Goal: Task Accomplishment & Management: Manage account settings

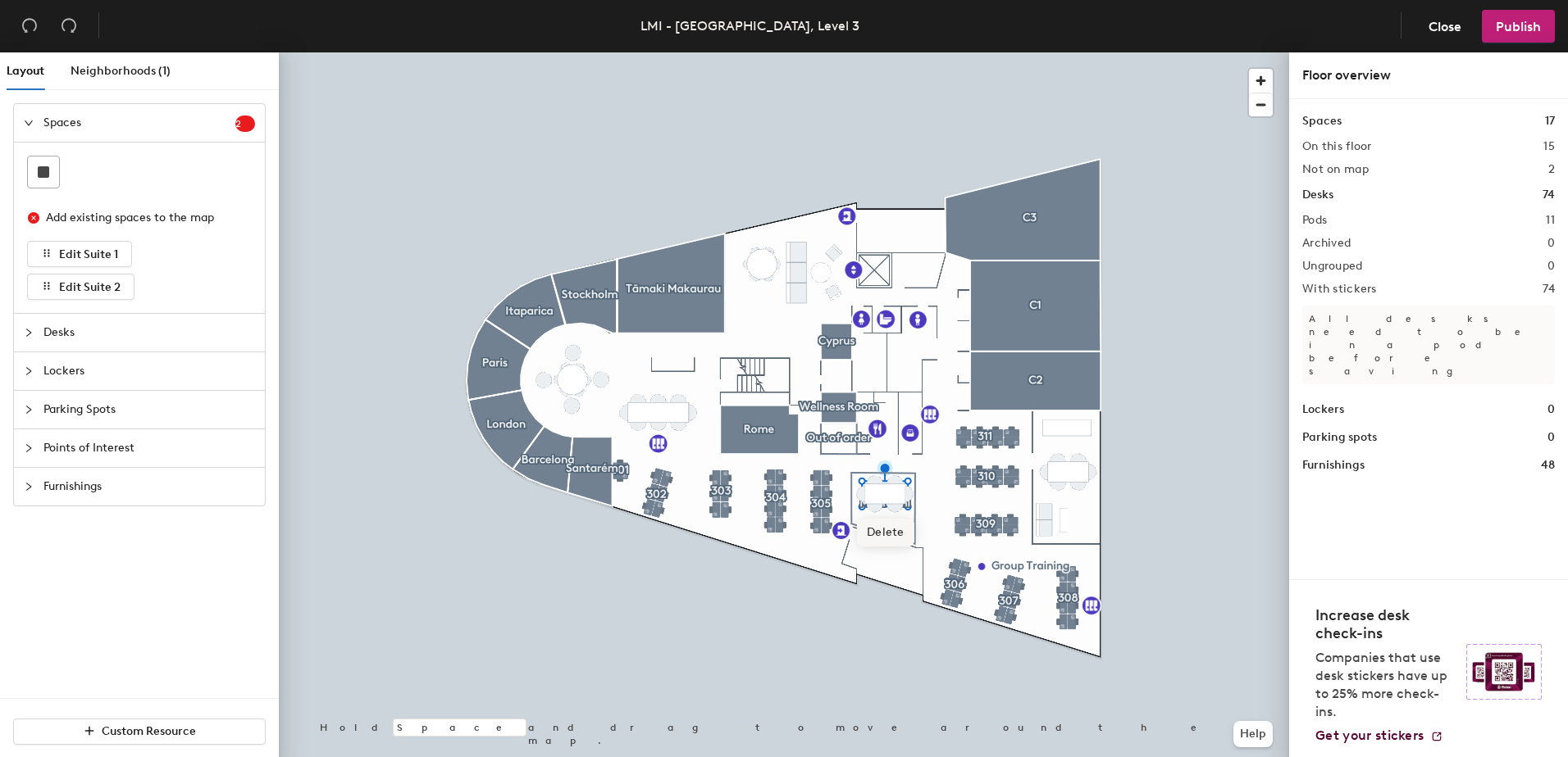
click at [890, 532] on span "Delete" at bounding box center [885, 532] width 58 height 28
click at [897, 541] on span "Delete" at bounding box center [895, 541] width 58 height 28
click at [904, 531] on span "Delete" at bounding box center [906, 531] width 58 height 28
click at [895, 521] on span "Delete" at bounding box center [895, 521] width 58 height 28
click at [875, 520] on span "Delete" at bounding box center [875, 521] width 58 height 28
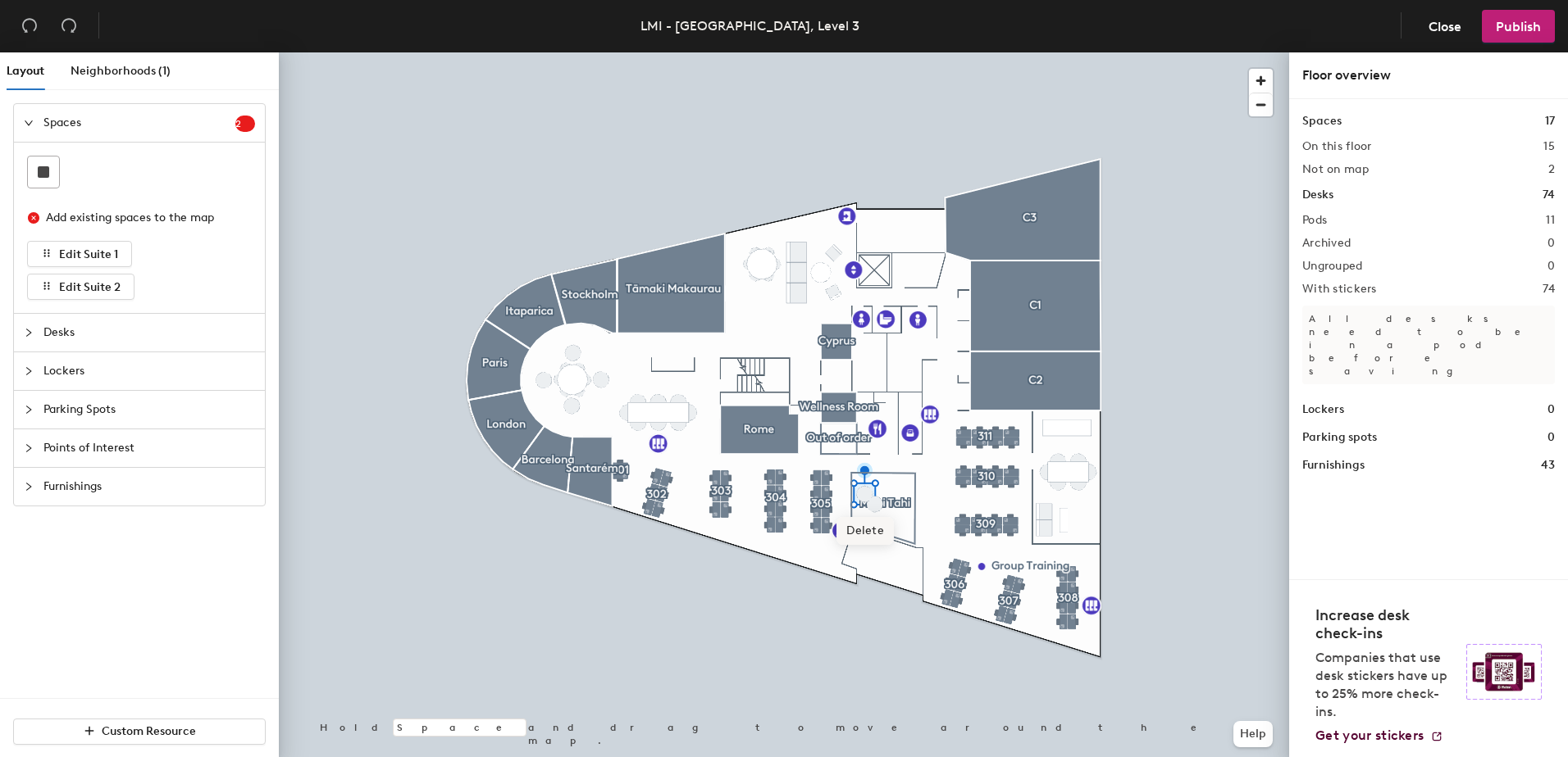
click at [866, 533] on span "Delete" at bounding box center [865, 531] width 58 height 28
click at [877, 541] on span "Delete" at bounding box center [875, 541] width 58 height 28
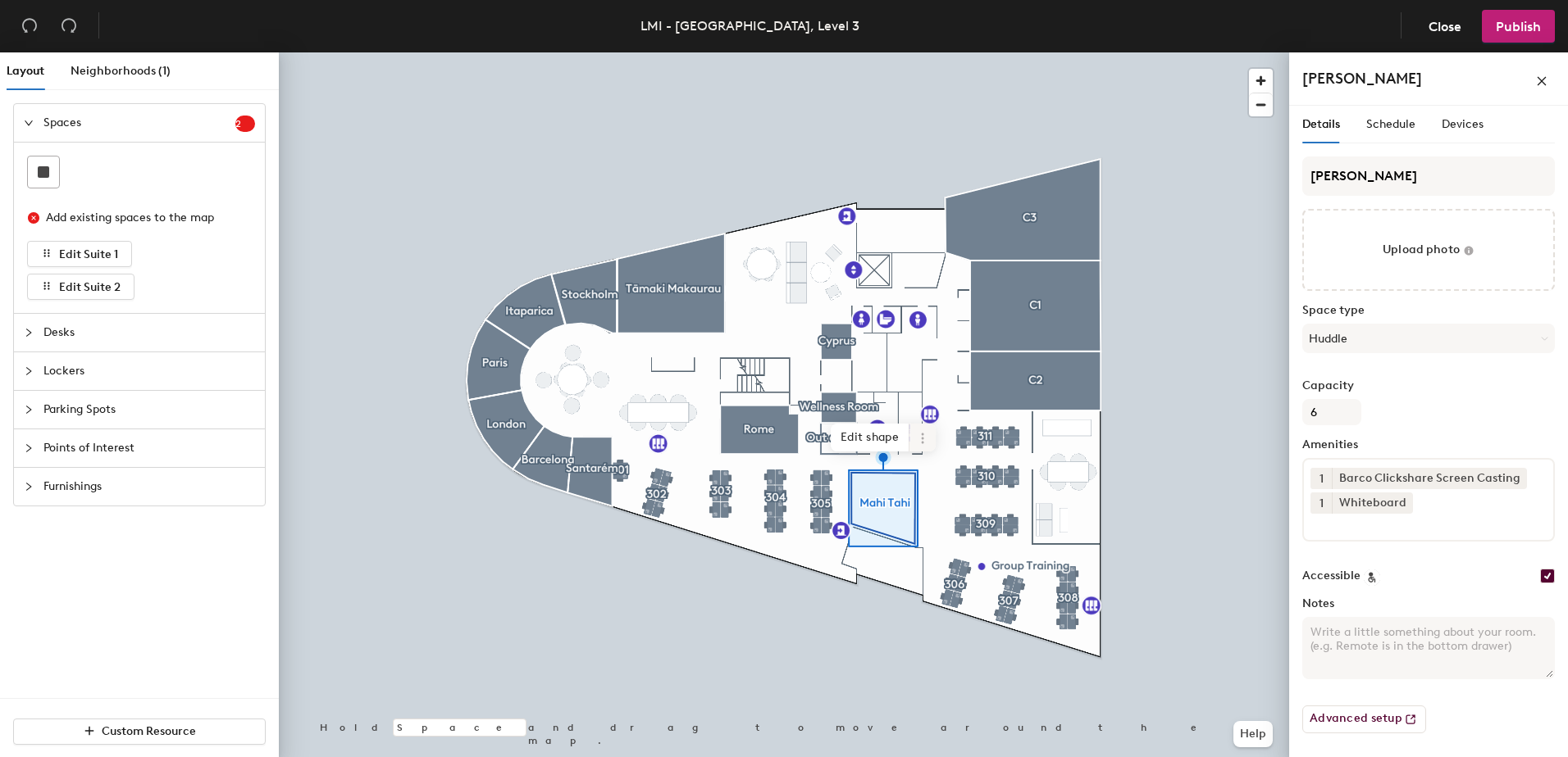
click at [921, 439] on icon at bounding box center [921, 438] width 3 height 3
click at [935, 527] on span "Delete" at bounding box center [981, 531] width 146 height 28
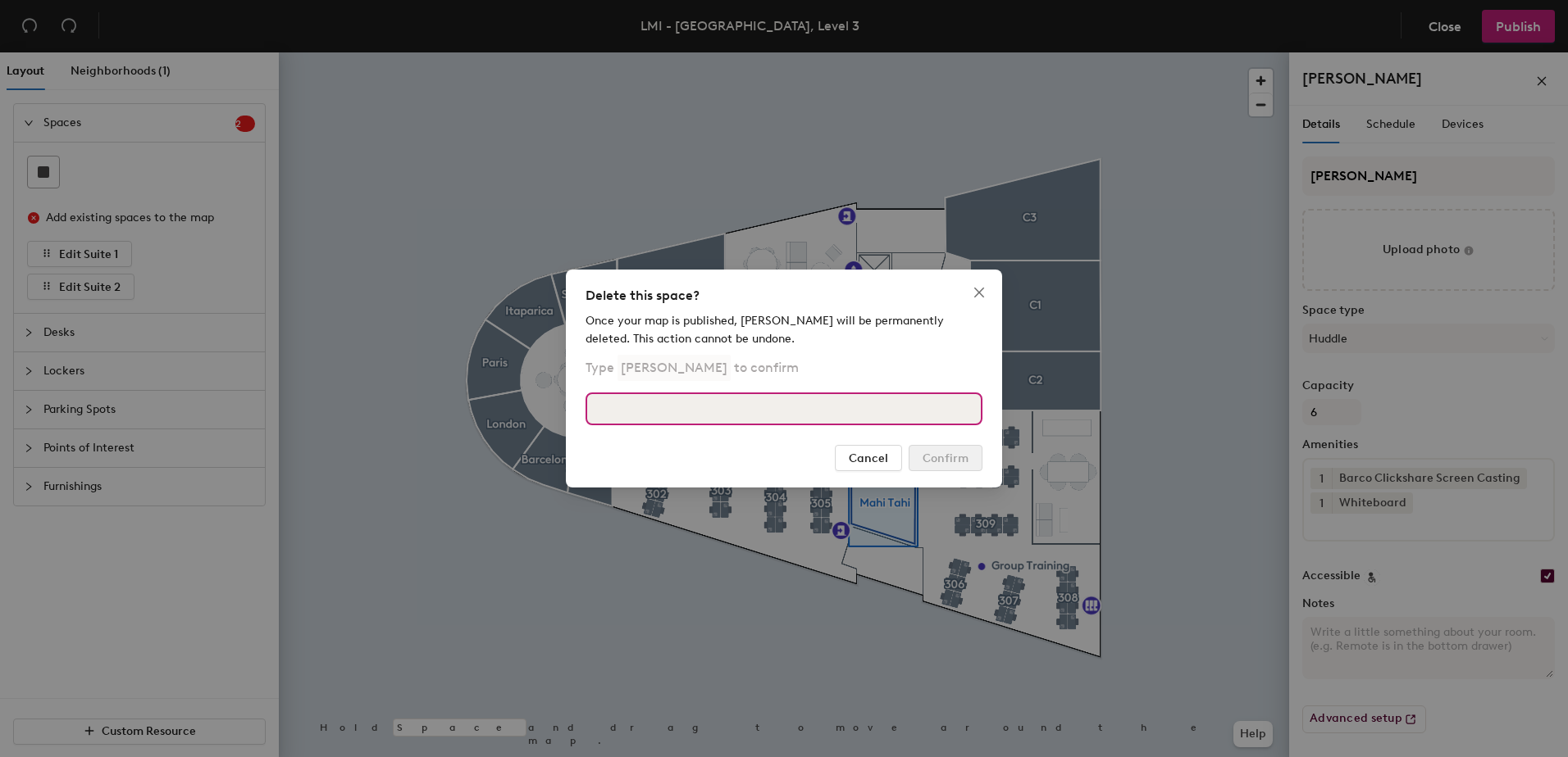
click at [618, 410] on input at bounding box center [784, 409] width 397 height 33
type input "[PERSON_NAME]"
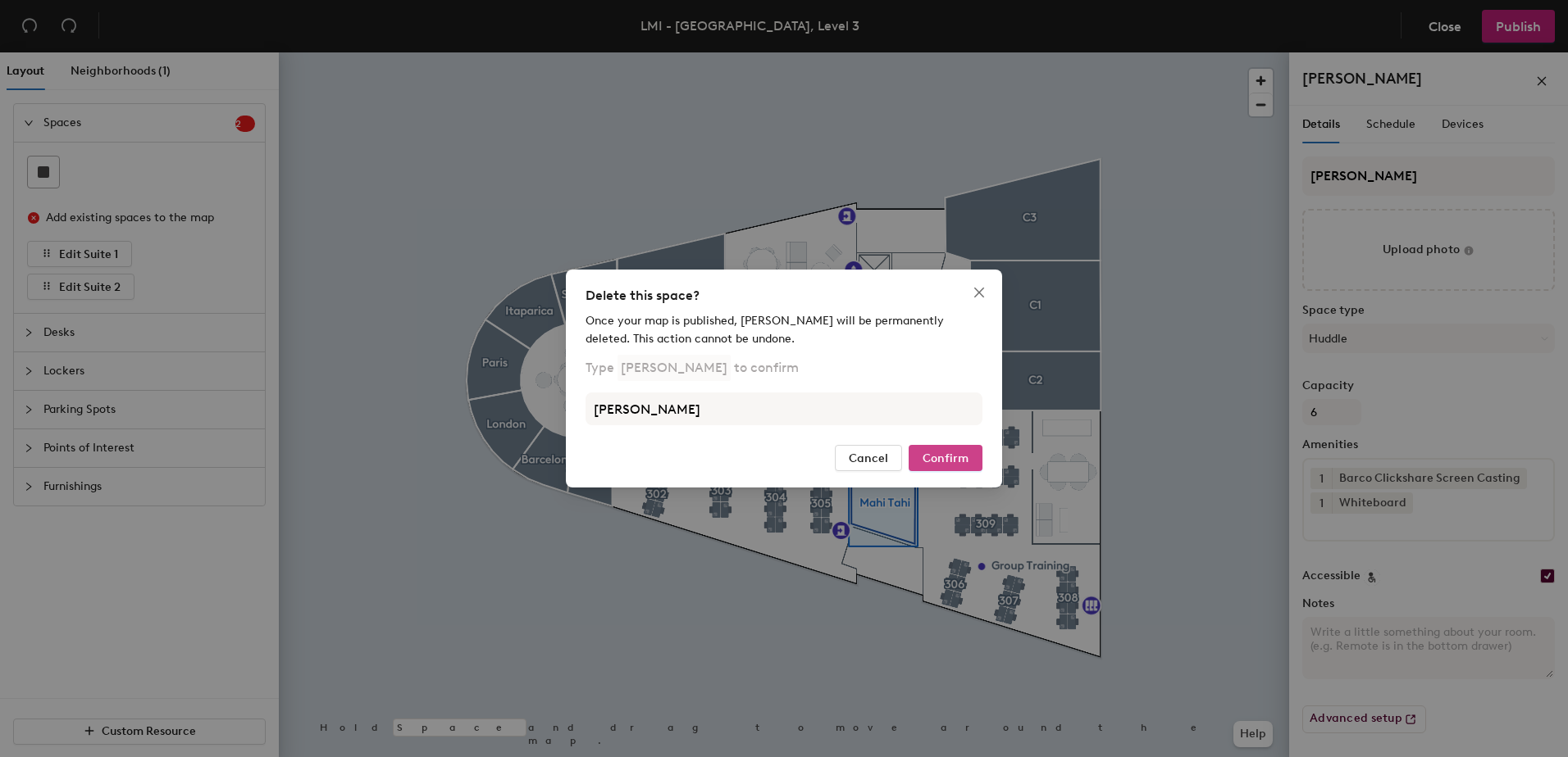
click at [947, 456] on span "Confirm" at bounding box center [945, 458] width 46 height 14
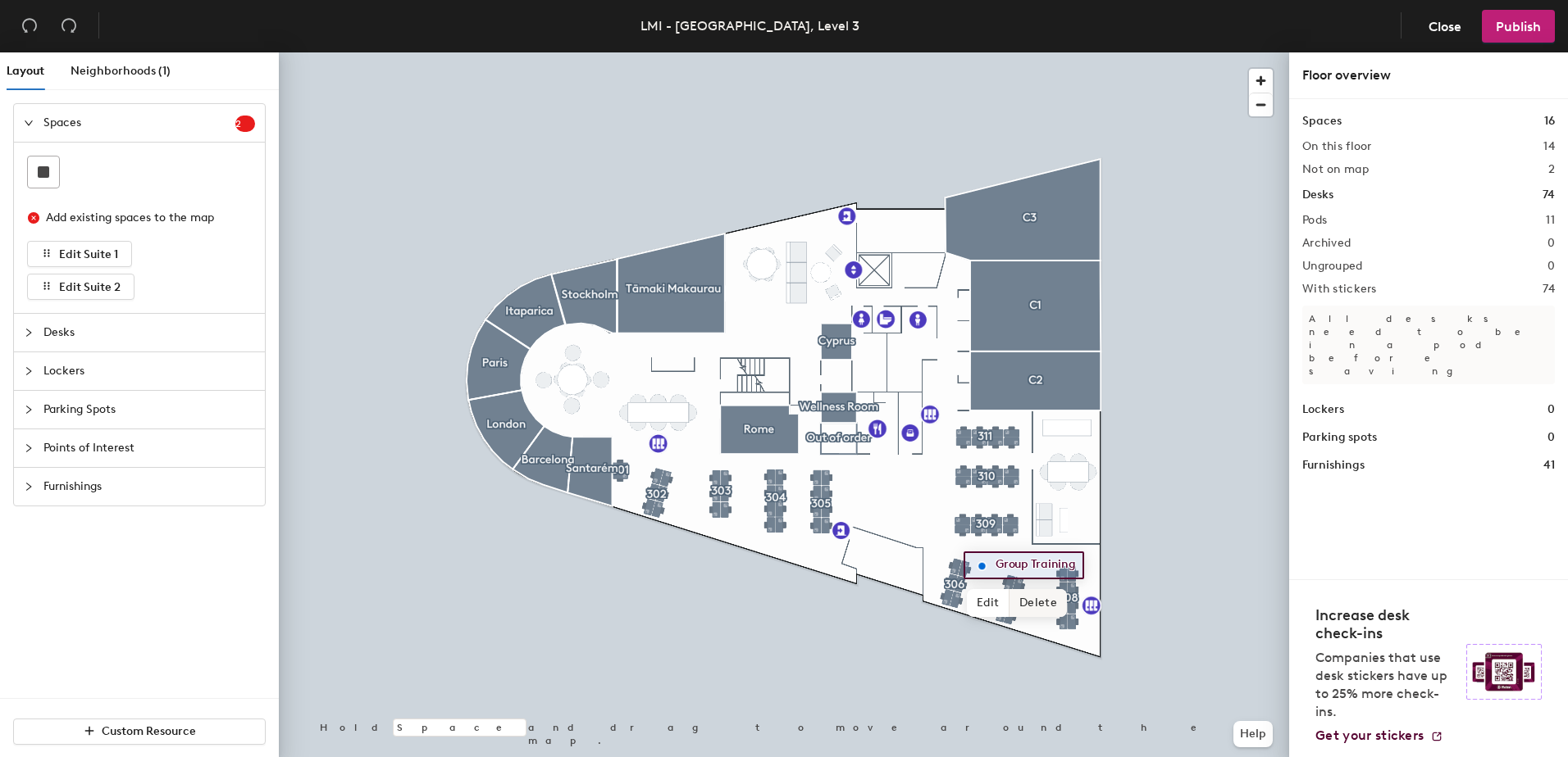
click at [1031, 597] on span "Delete" at bounding box center [1038, 603] width 58 height 28
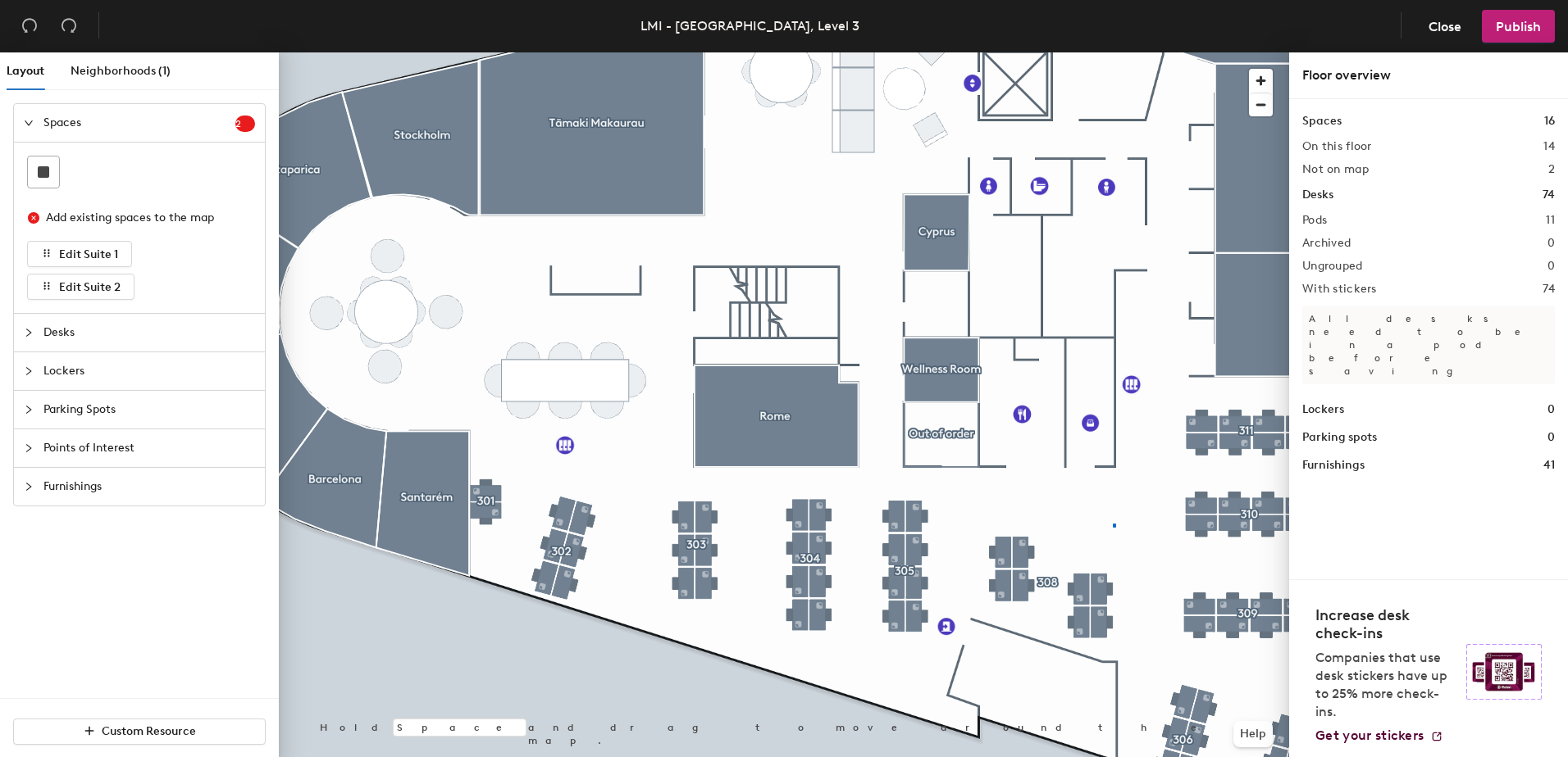
click at [1113, 53] on div at bounding box center [784, 53] width 1010 height 0
click at [1156, 53] on div at bounding box center [784, 53] width 1010 height 0
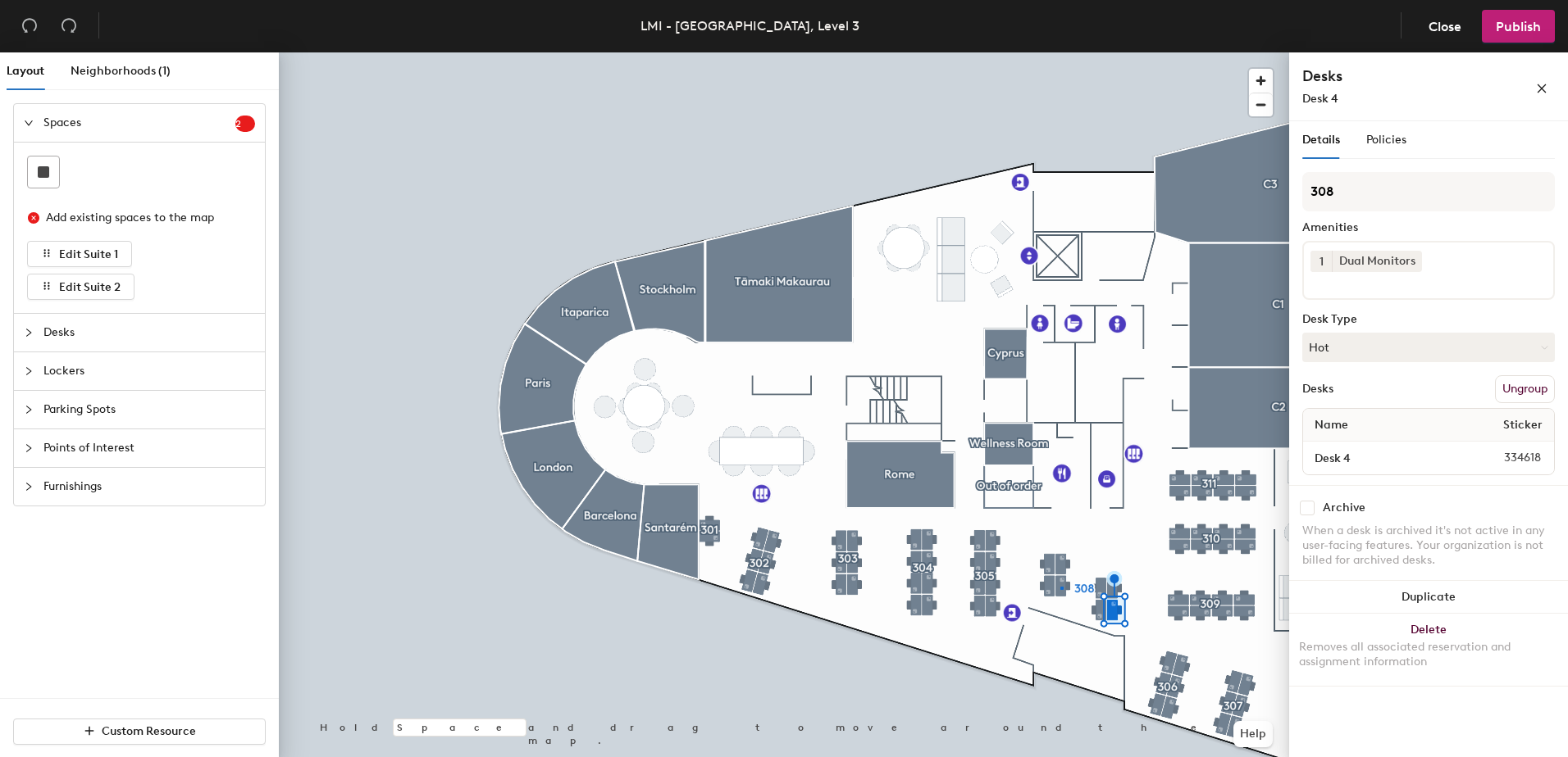
click at [1060, 53] on div at bounding box center [784, 53] width 1010 height 0
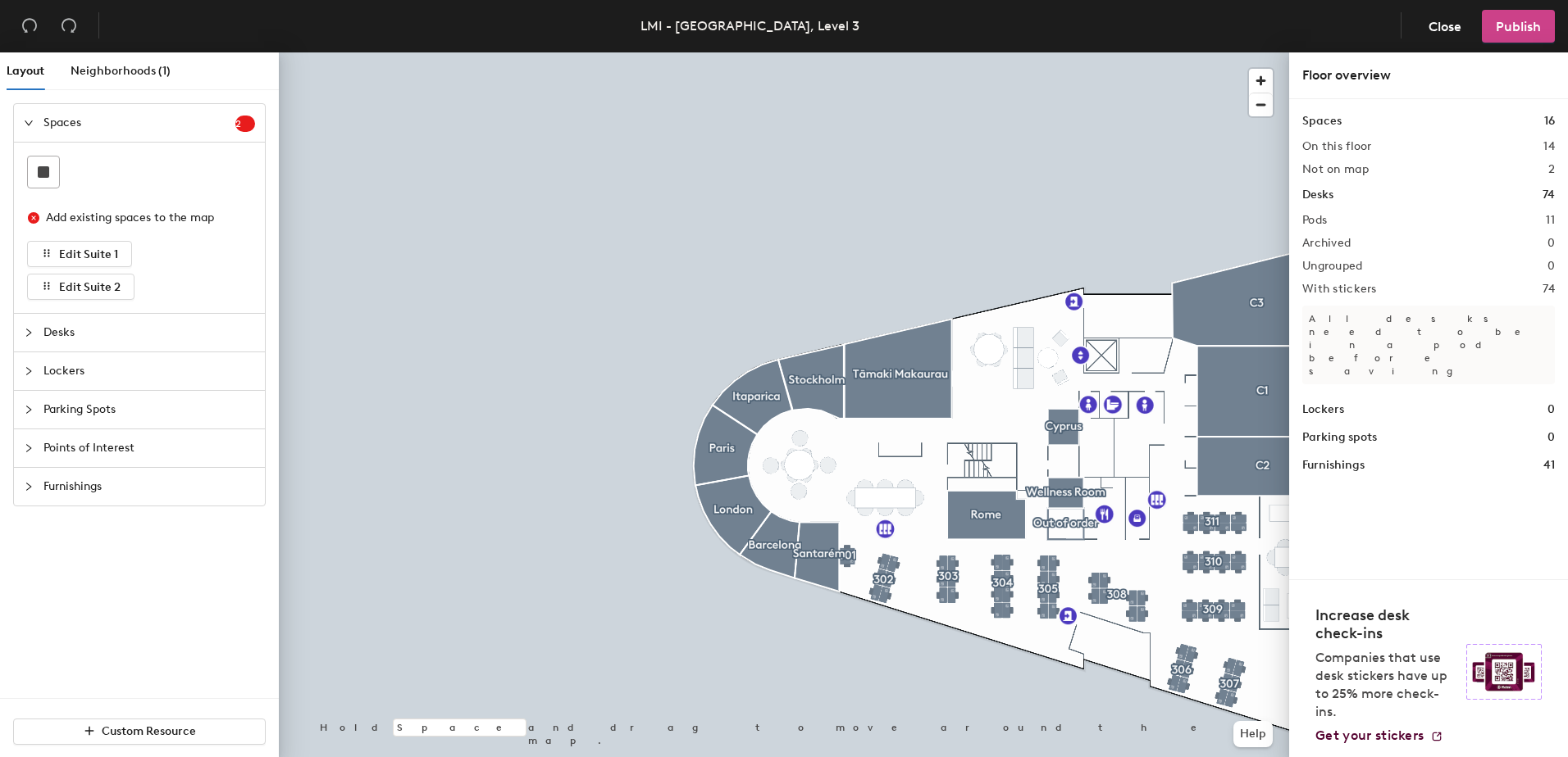
click at [1509, 22] on span "Publish" at bounding box center [1518, 26] width 45 height 16
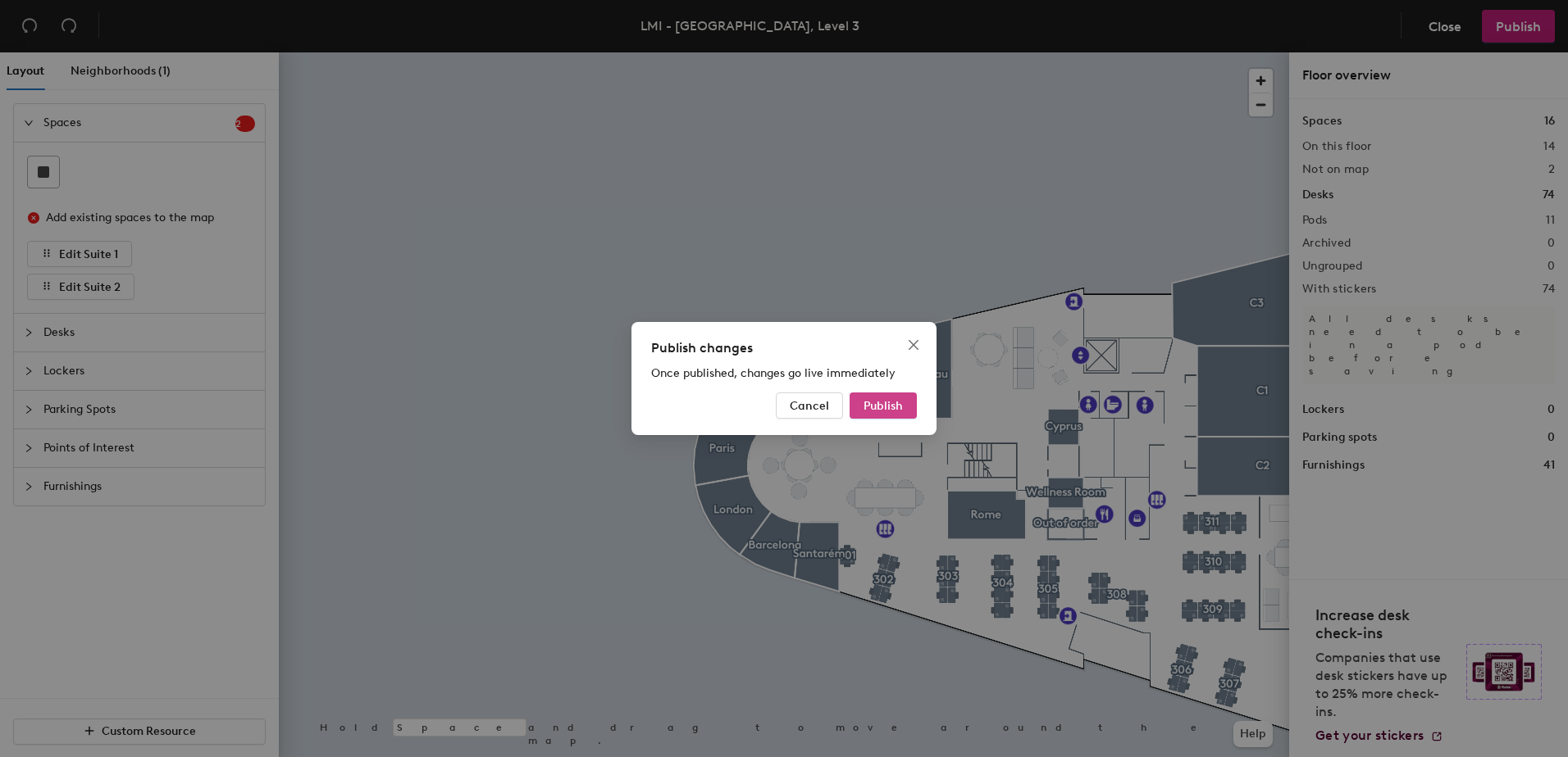
click at [874, 400] on span "Publish" at bounding box center [883, 406] width 39 height 14
